Goal: Task Accomplishment & Management: Complete application form

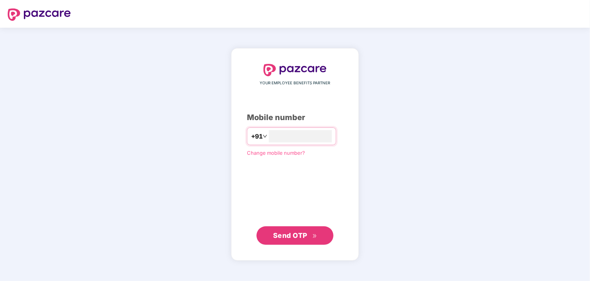
type input "**********"
click at [304, 238] on span "Send OTP" at bounding box center [290, 235] width 34 height 8
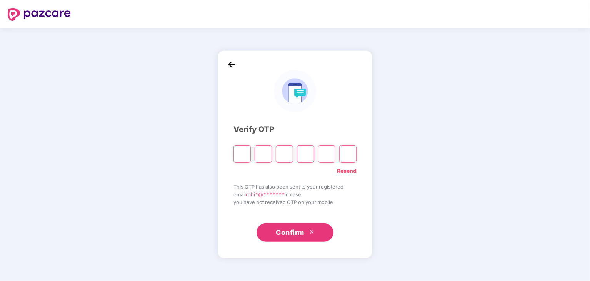
type input "*"
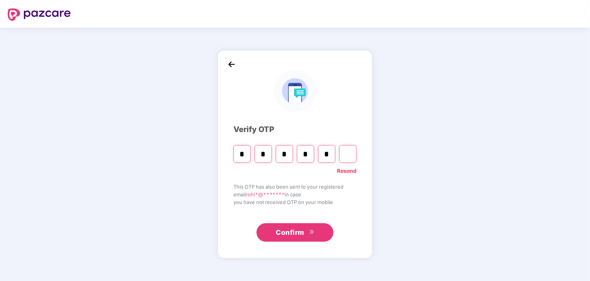
type input "*"
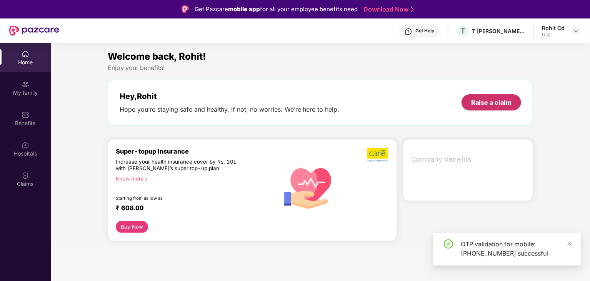
click at [484, 103] on div "Raise a claim" at bounding box center [491, 102] width 40 height 8
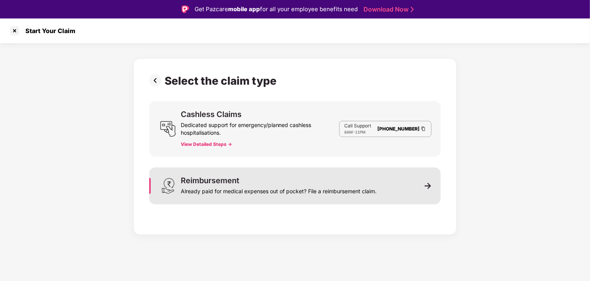
click at [432, 191] on div "Reimbursement Already paid for medical expenses out of pocket? File a reimburse…" at bounding box center [295, 185] width 292 height 37
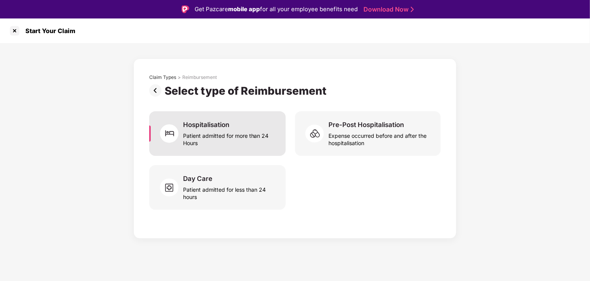
click at [213, 126] on div "Hospitalisation" at bounding box center [206, 124] width 46 height 8
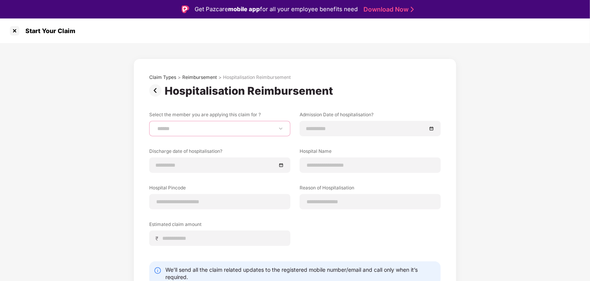
click at [213, 126] on select "**********" at bounding box center [220, 128] width 128 height 6
select select "**********"
click at [156, 125] on select "**********" at bounding box center [220, 128] width 128 height 6
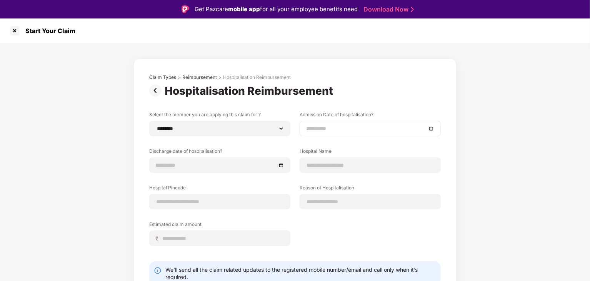
click at [342, 125] on input at bounding box center [366, 128] width 120 height 8
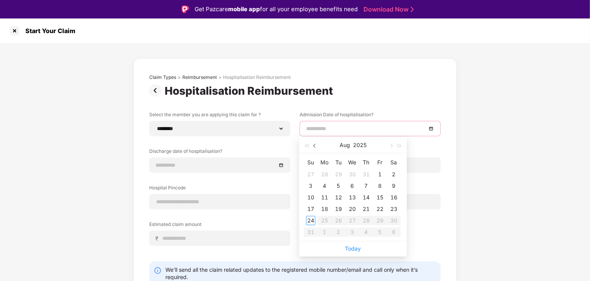
click at [314, 148] on button "button" at bounding box center [315, 144] width 8 height 15
type input "**********"
click at [397, 206] on div "26" at bounding box center [393, 208] width 9 height 9
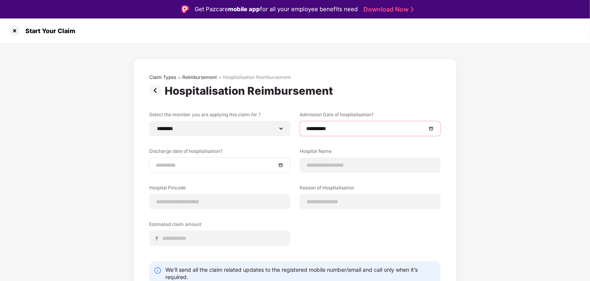
click at [245, 171] on div at bounding box center [219, 164] width 141 height 15
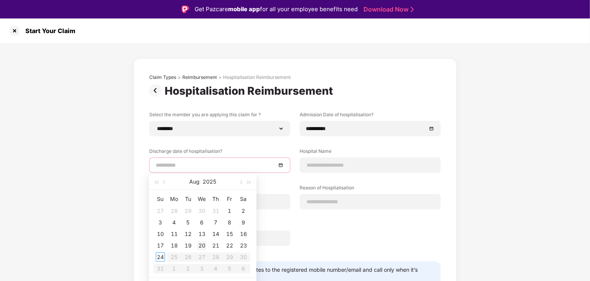
type input "**********"
click at [163, 185] on button "button" at bounding box center [164, 181] width 8 height 15
type input "**********"
click at [200, 256] on div "30" at bounding box center [201, 256] width 9 height 9
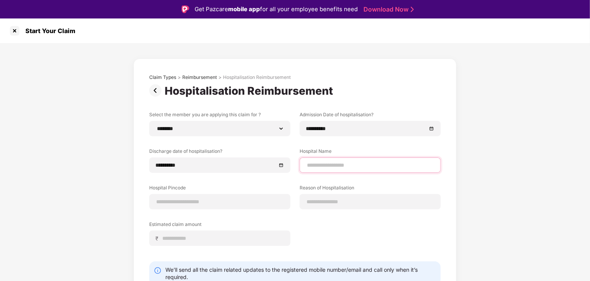
click at [352, 167] on input at bounding box center [370, 165] width 128 height 8
type input "**********"
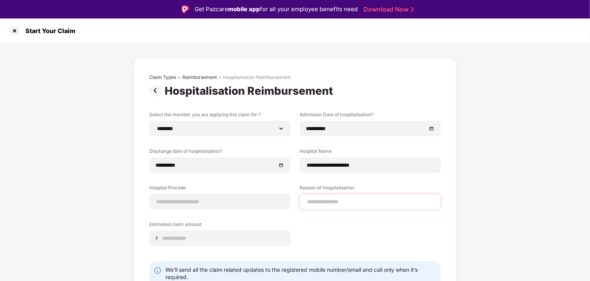
click at [301, 202] on div at bounding box center [370, 201] width 141 height 15
click at [325, 200] on input at bounding box center [370, 202] width 128 height 8
type input "**********"
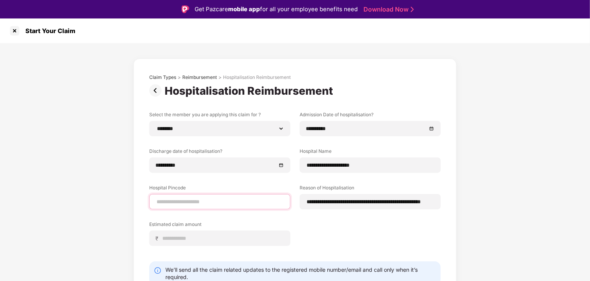
click at [217, 203] on input at bounding box center [220, 202] width 128 height 8
type input "******"
select select "*********"
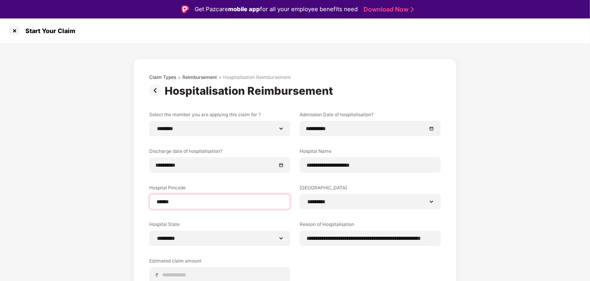
scroll to position [69, 0]
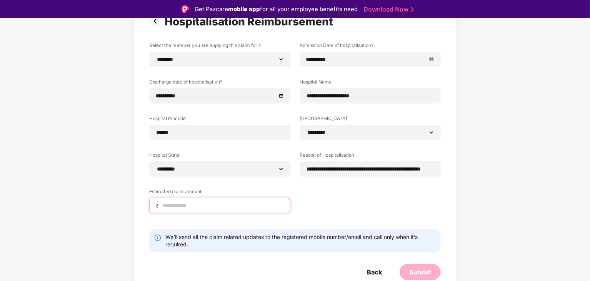
click at [225, 204] on input at bounding box center [223, 206] width 122 height 8
type input "******"
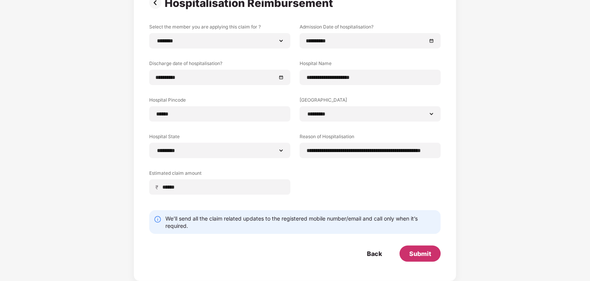
click at [412, 252] on div "Submit" at bounding box center [420, 253] width 22 height 8
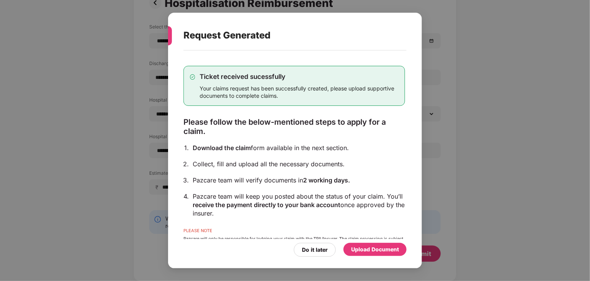
scroll to position [28, 0]
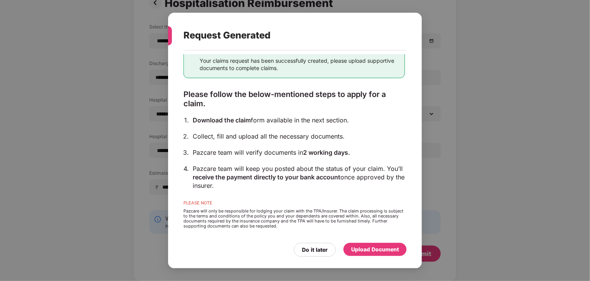
click at [374, 252] on div "Upload Document" at bounding box center [375, 249] width 48 height 8
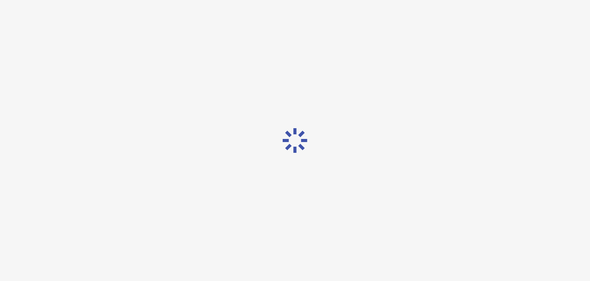
scroll to position [0, 0]
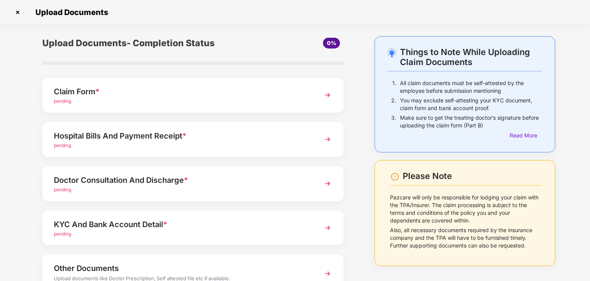
click at [308, 94] on div "Claim Form *" at bounding box center [181, 91] width 255 height 12
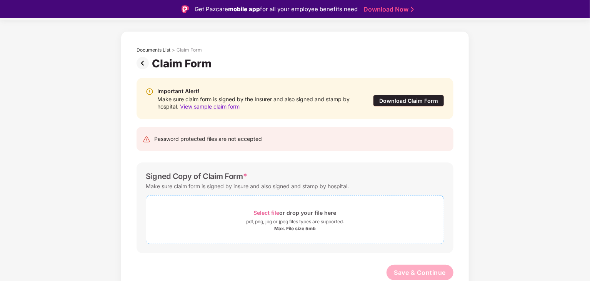
scroll to position [18, 0]
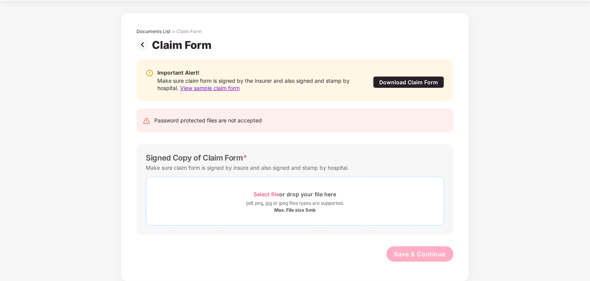
click at [214, 210] on div "Max. File size 5mb" at bounding box center [295, 210] width 298 height 6
click at [300, 167] on div "Make sure claim form is signed by insure and also signed and stamp by hospital." at bounding box center [247, 167] width 203 height 10
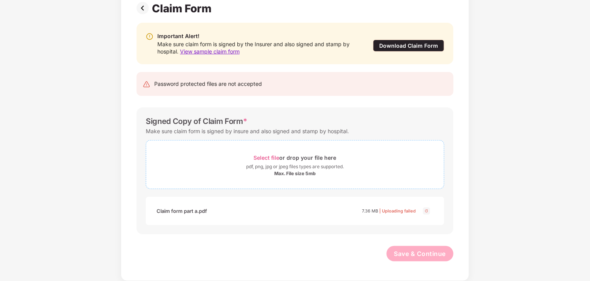
scroll to position [60, 0]
click at [387, 219] on div "Claim form part a.pdf 7.36 MB | Uploading failed" at bounding box center [295, 211] width 299 height 28
click at [261, 157] on span "Select file" at bounding box center [267, 158] width 26 height 7
click at [263, 155] on span "Select file" at bounding box center [267, 158] width 26 height 7
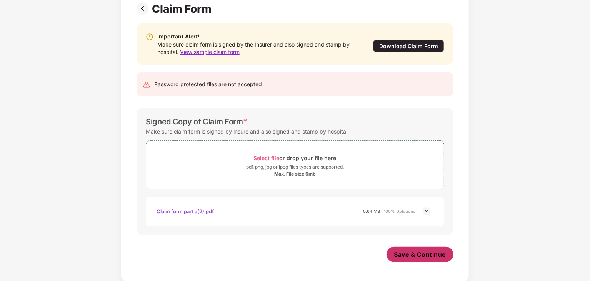
click at [412, 250] on span "Save & Continue" at bounding box center [420, 254] width 52 height 8
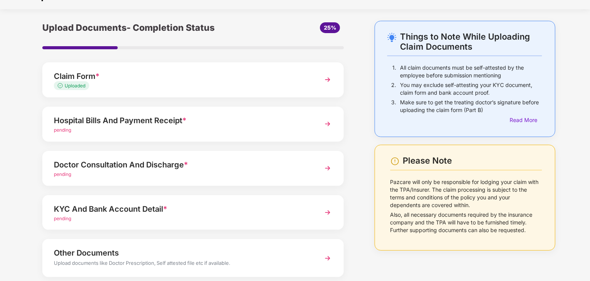
scroll to position [15, 0]
click at [299, 80] on div "Claim Form *" at bounding box center [181, 76] width 255 height 12
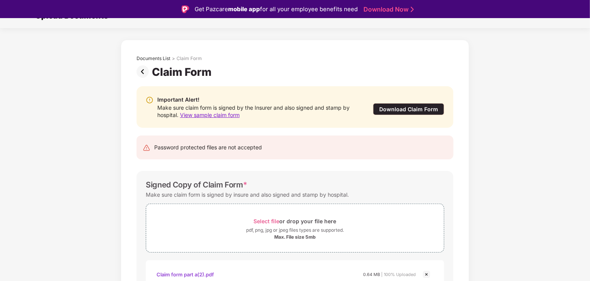
scroll to position [60, 0]
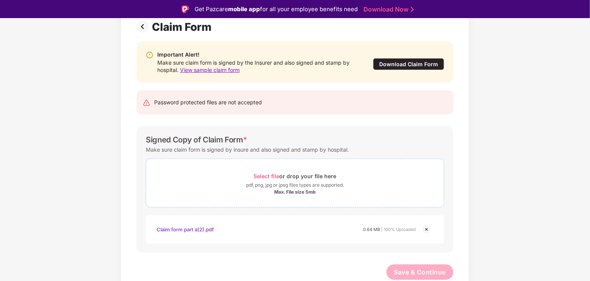
click at [240, 169] on span "Select file or drop your file here pdf, png, jpg or jpeg files types are suppor…" at bounding box center [295, 183] width 298 height 37
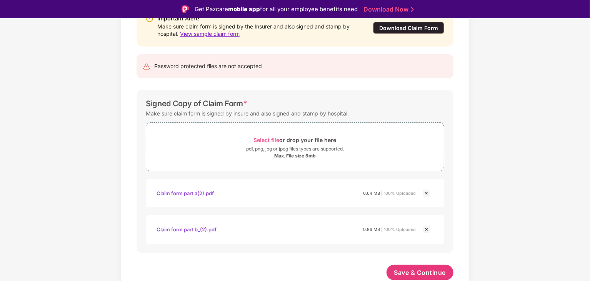
scroll to position [18, 0]
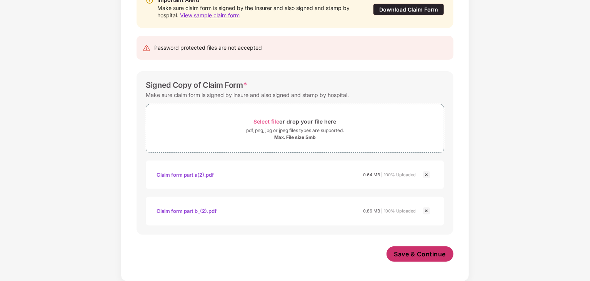
click at [444, 256] on span "Save & Continue" at bounding box center [420, 254] width 52 height 8
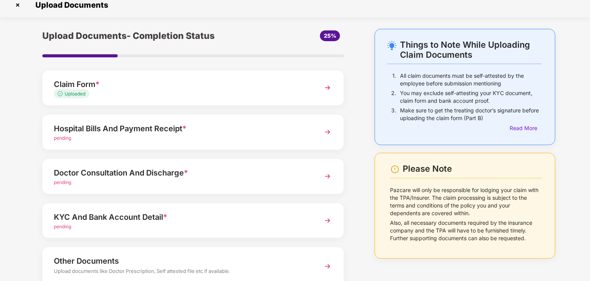
scroll to position [7, 0]
click at [268, 134] on div "Hospital Bills And Payment Receipt *" at bounding box center [181, 129] width 255 height 12
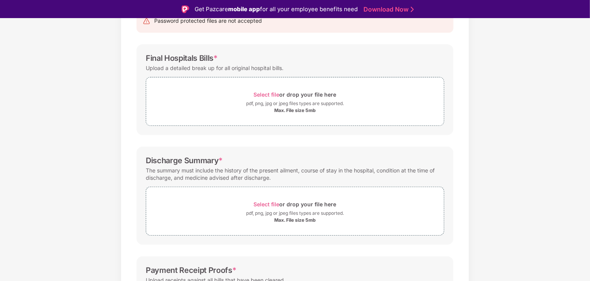
scroll to position [88, 0]
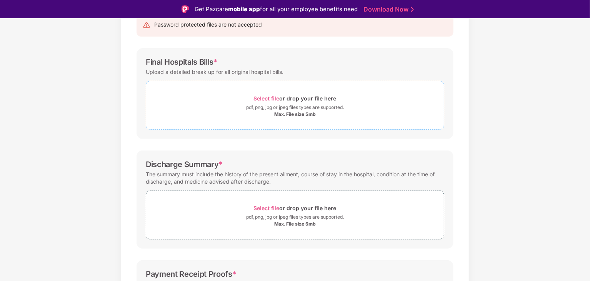
click at [262, 97] on span "Select file" at bounding box center [267, 98] width 26 height 7
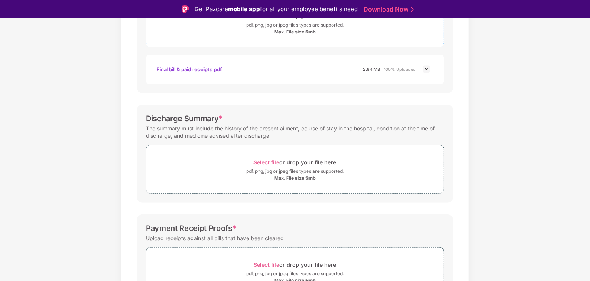
scroll to position [170, 0]
click at [257, 162] on span "Select file" at bounding box center [267, 162] width 26 height 7
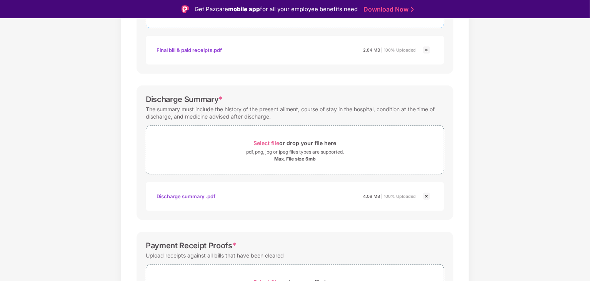
scroll to position [259, 0]
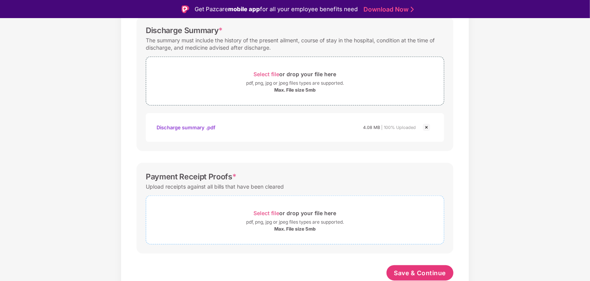
click at [267, 210] on span "Select file" at bounding box center [267, 213] width 26 height 7
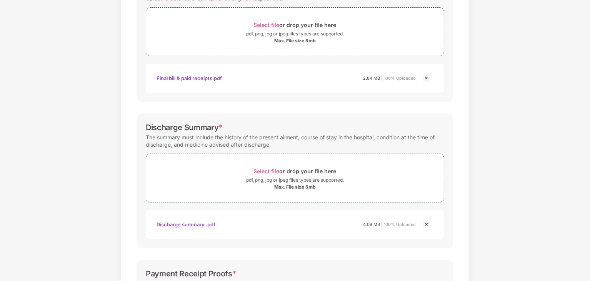
scroll to position [295, 0]
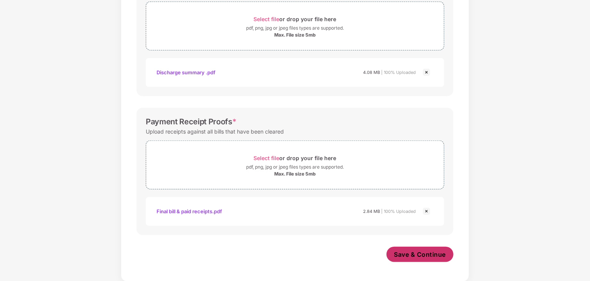
drag, startPoint x: 419, startPoint y: 257, endPoint x: 401, endPoint y: 251, distance: 19.3
click at [401, 251] on span "Save & Continue" at bounding box center [420, 254] width 52 height 8
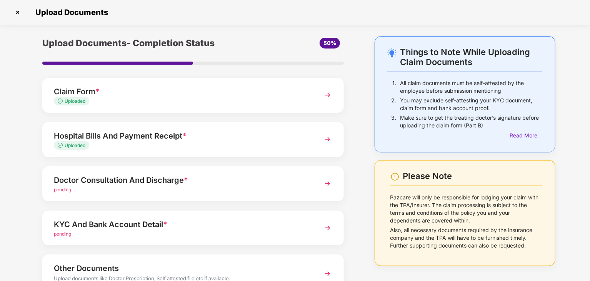
scroll to position [59, 0]
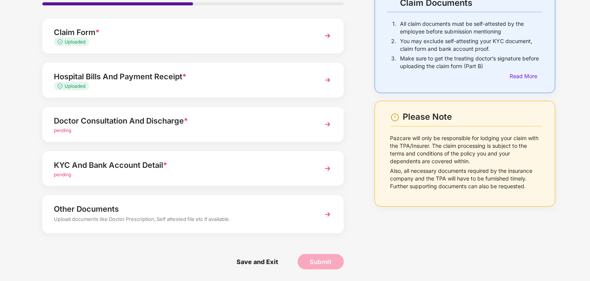
click at [327, 125] on img at bounding box center [328, 124] width 14 height 14
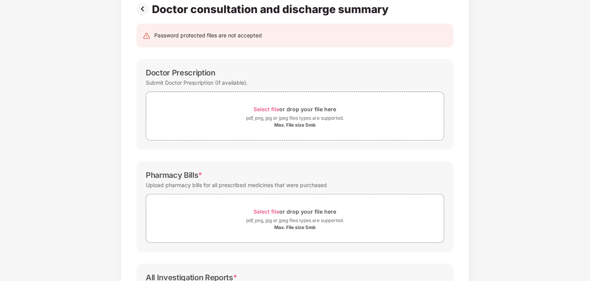
scroll to position [0, 0]
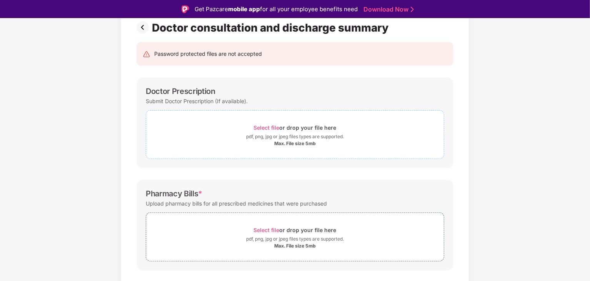
click at [263, 130] on span "Select file" at bounding box center [267, 127] width 26 height 7
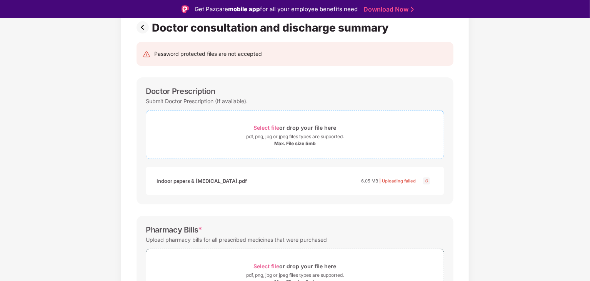
click at [272, 128] on span "Select file" at bounding box center [267, 127] width 26 height 7
click at [268, 127] on span "Select file" at bounding box center [267, 127] width 26 height 7
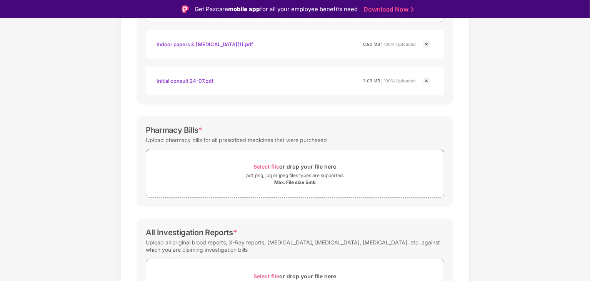
scroll to position [256, 0]
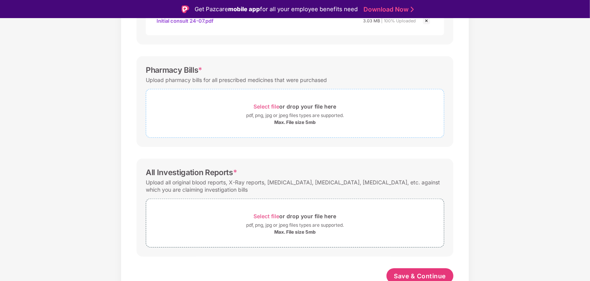
click at [266, 105] on span "Select file" at bounding box center [267, 106] width 26 height 7
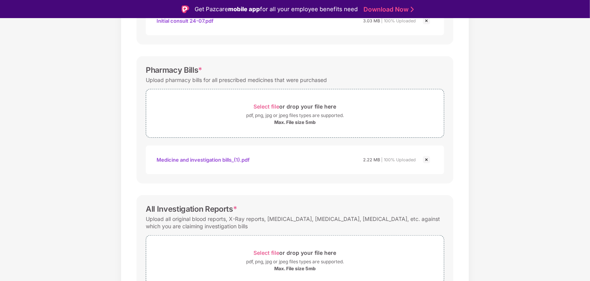
click at [186, 137] on div "Pharmacy Bills * Upload pharmacy bills for all prescribed medicines that were p…" at bounding box center [295, 119] width 317 height 127
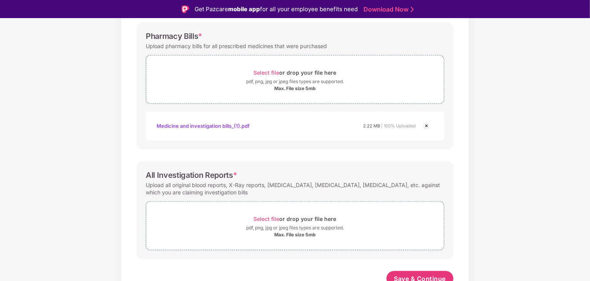
scroll to position [295, 0]
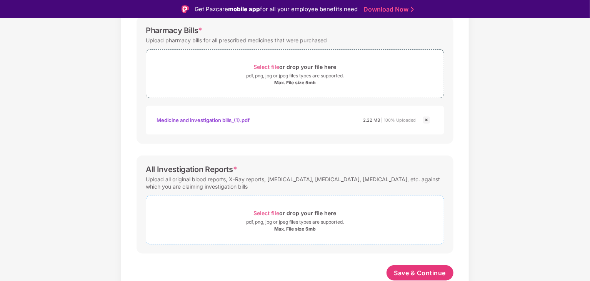
click at [265, 214] on span "Select file" at bounding box center [267, 213] width 26 height 7
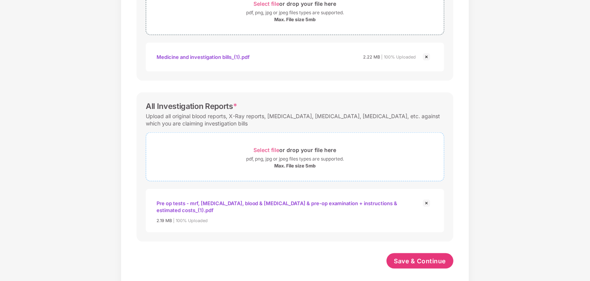
scroll to position [18, 0]
click at [435, 257] on span "Save & Continue" at bounding box center [420, 261] width 52 height 8
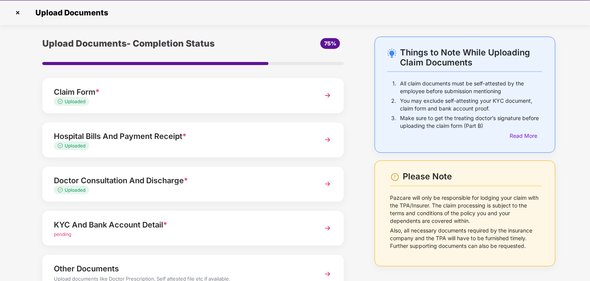
scroll to position [59, 0]
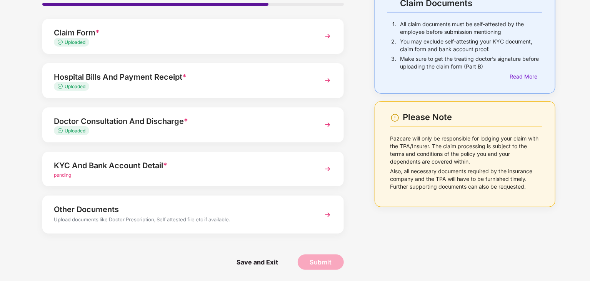
click at [308, 172] on div "pending" at bounding box center [181, 175] width 255 height 7
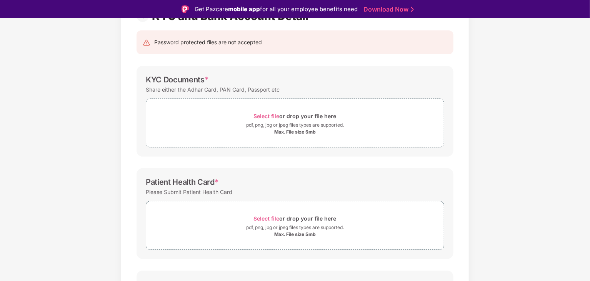
scroll to position [70, 0]
click at [269, 117] on span "Select file" at bounding box center [267, 116] width 26 height 7
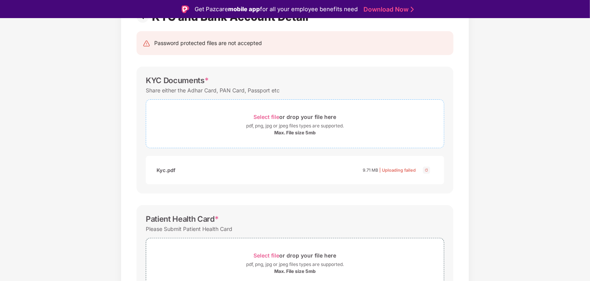
click at [261, 117] on span "Select file" at bounding box center [267, 116] width 26 height 7
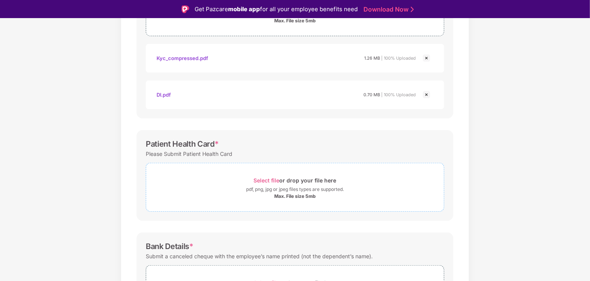
scroll to position [182, 0]
click at [264, 179] on span "Select file" at bounding box center [267, 180] width 26 height 7
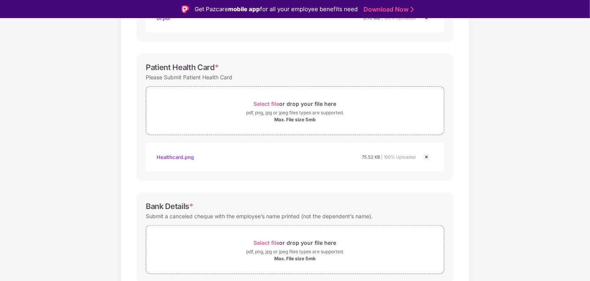
scroll to position [288, 0]
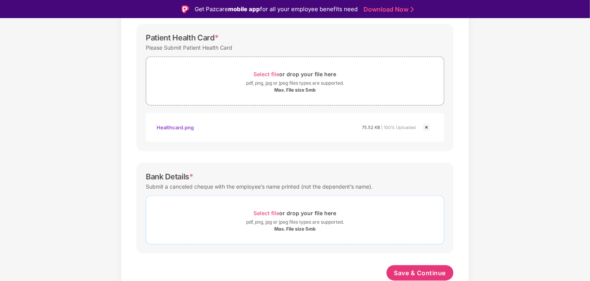
click at [262, 210] on span "Select file" at bounding box center [267, 213] width 26 height 7
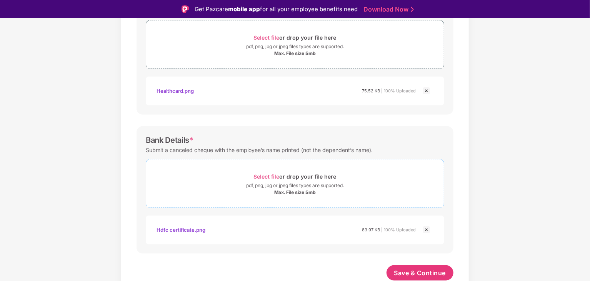
scroll to position [18, 0]
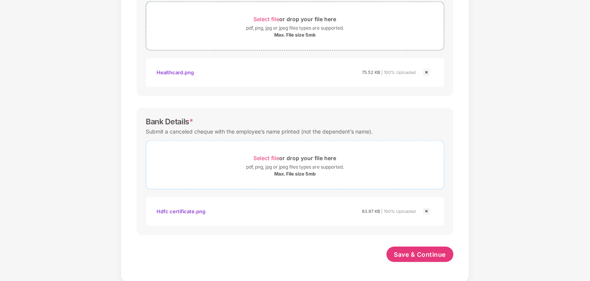
click at [265, 157] on span "Select file" at bounding box center [267, 158] width 26 height 7
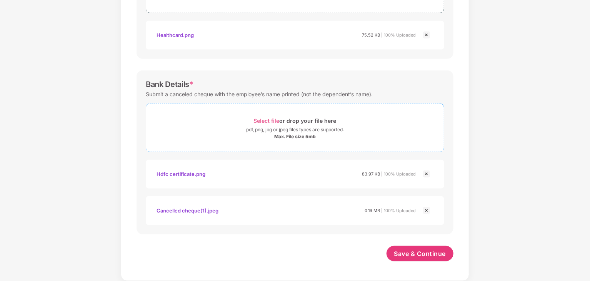
scroll to position [362, 0]
click at [422, 256] on span "Save & Continue" at bounding box center [420, 254] width 52 height 8
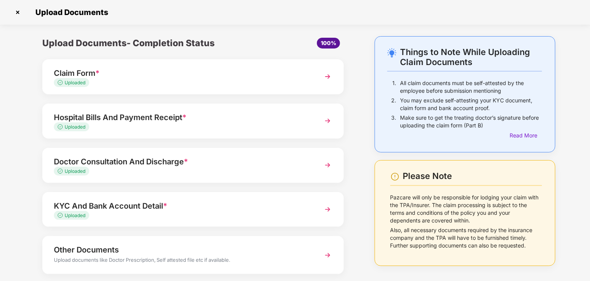
scroll to position [41, 0]
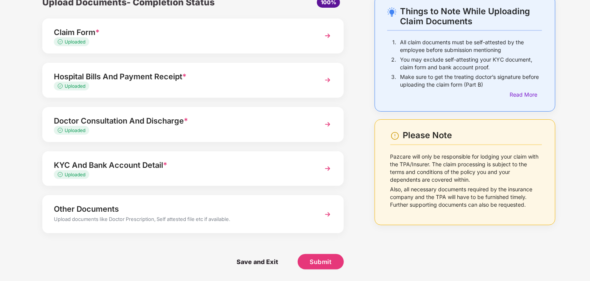
click at [326, 212] on img at bounding box center [328, 214] width 14 height 14
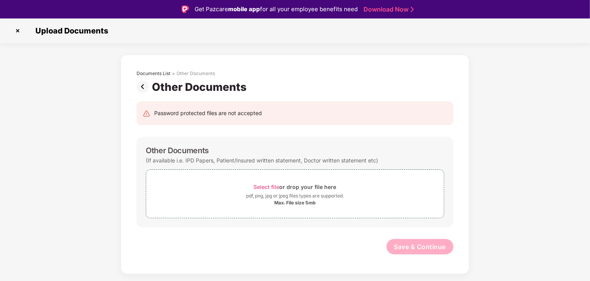
scroll to position [18, 0]
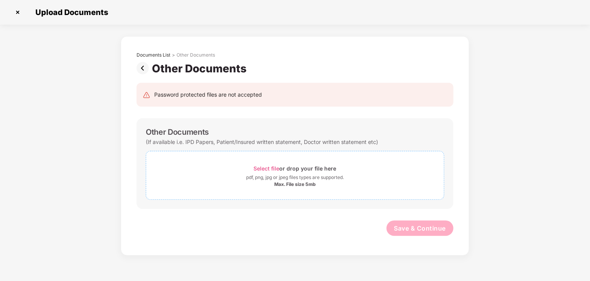
click at [259, 167] on span "Select file" at bounding box center [267, 168] width 26 height 7
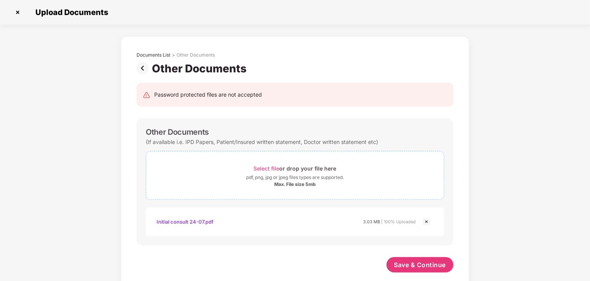
click at [267, 167] on span "Select file" at bounding box center [267, 168] width 26 height 7
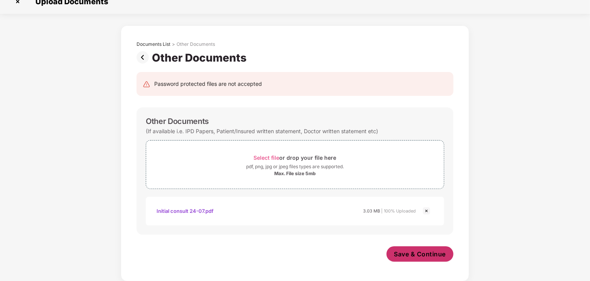
click at [442, 253] on span "Save & Continue" at bounding box center [420, 254] width 52 height 8
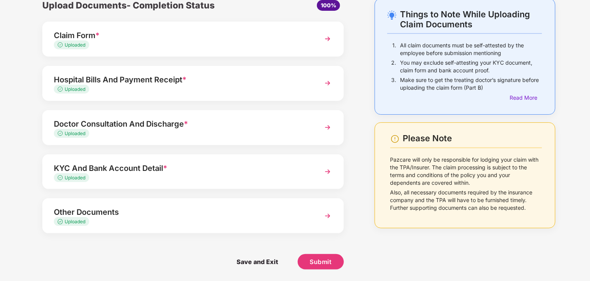
scroll to position [13, 0]
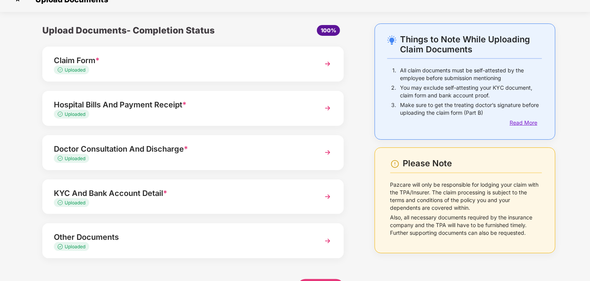
click at [520, 120] on div "Read More" at bounding box center [526, 123] width 32 height 8
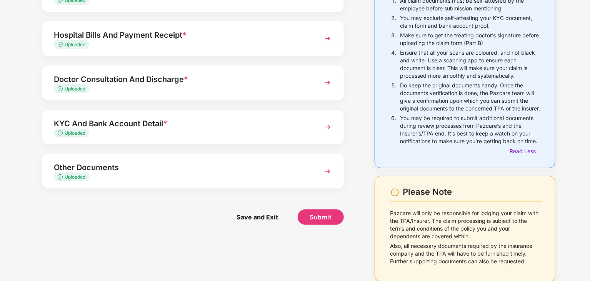
scroll to position [86, 0]
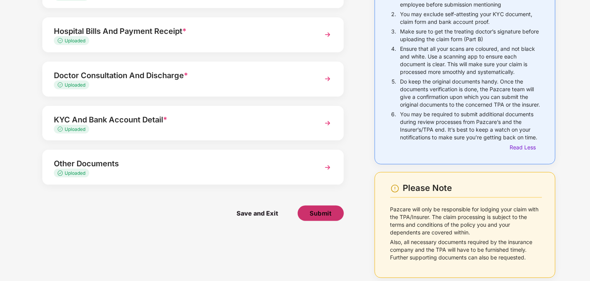
click at [325, 215] on span "Submit" at bounding box center [321, 213] width 22 height 8
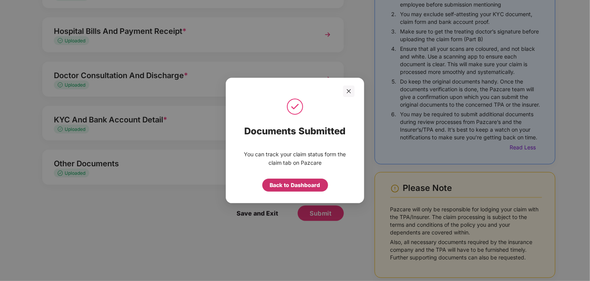
click at [294, 185] on div "Back to Dashboard" at bounding box center [295, 185] width 50 height 8
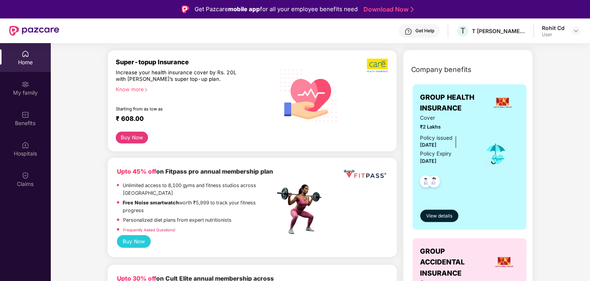
scroll to position [139, 0]
click at [440, 217] on span "View details" at bounding box center [439, 215] width 26 height 7
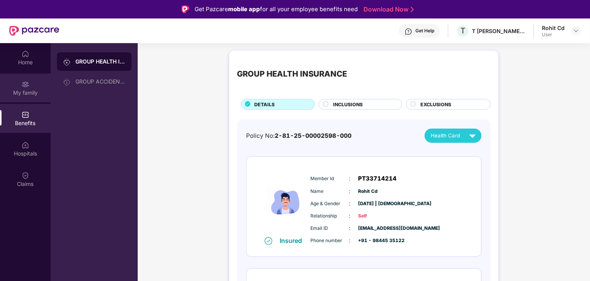
click at [29, 88] on div "My family" at bounding box center [25, 87] width 51 height 29
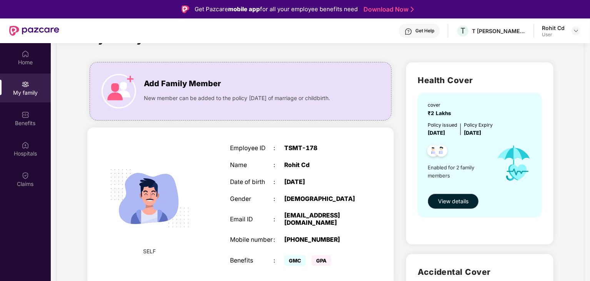
scroll to position [35, 0]
click at [451, 207] on button "View details" at bounding box center [453, 200] width 51 height 15
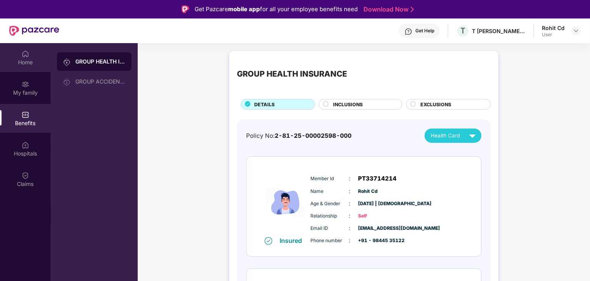
click at [28, 64] on div "Home" at bounding box center [25, 62] width 51 height 8
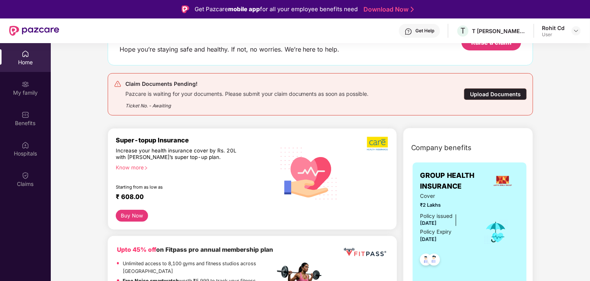
scroll to position [65, 0]
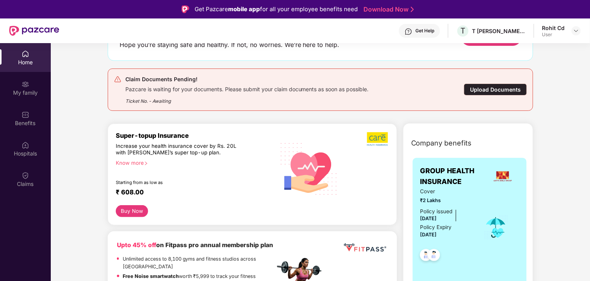
click at [563, 32] on div "User" at bounding box center [553, 35] width 23 height 6
click at [575, 30] on img at bounding box center [576, 31] width 6 height 6
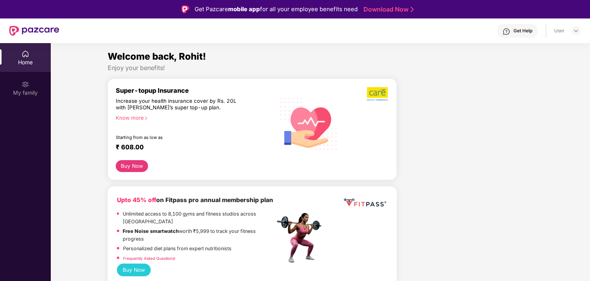
click at [40, 59] on div "Home" at bounding box center [25, 62] width 51 height 8
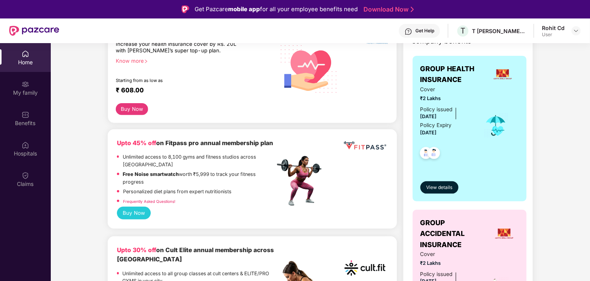
scroll to position [119, 0]
